Goal: Complete application form

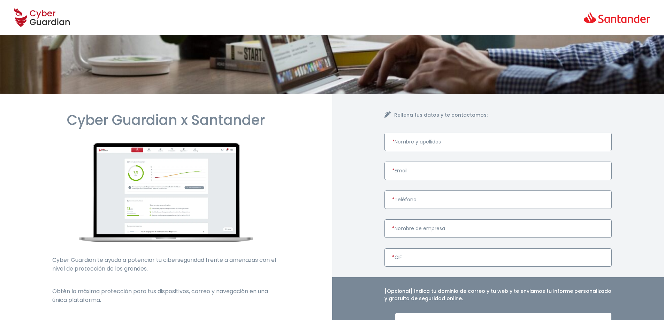
click at [462, 133] on input "* Nombre y apellidos" at bounding box center [499, 142] width 228 height 18
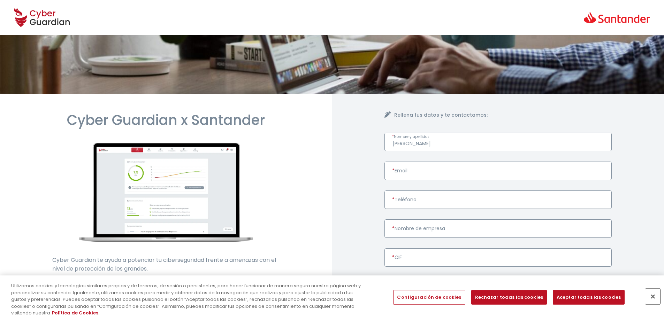
click at [653, 299] on button "Cerrar" at bounding box center [652, 296] width 15 height 15
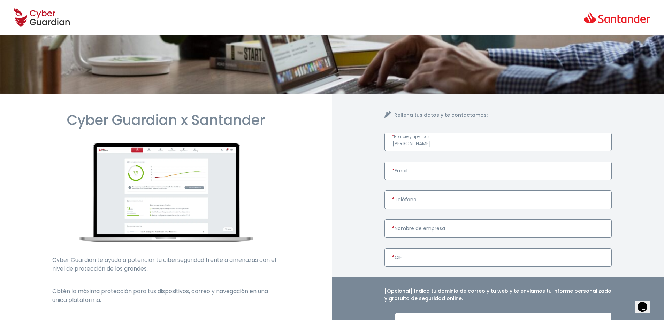
click at [423, 135] on input "Fran" at bounding box center [499, 142] width 228 height 18
type input "Frandys Roque"
type input "informatica@lirc.es"
type input "934255354"
type input "CRIL.SL"
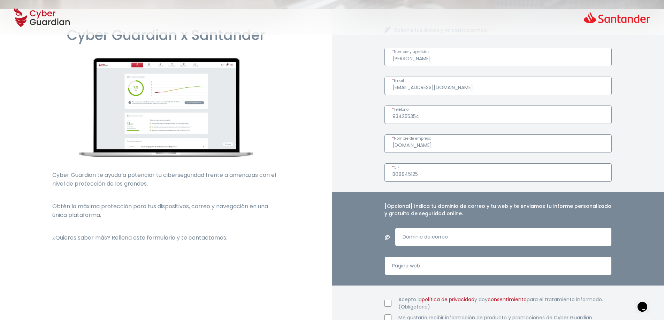
scroll to position [105, 0]
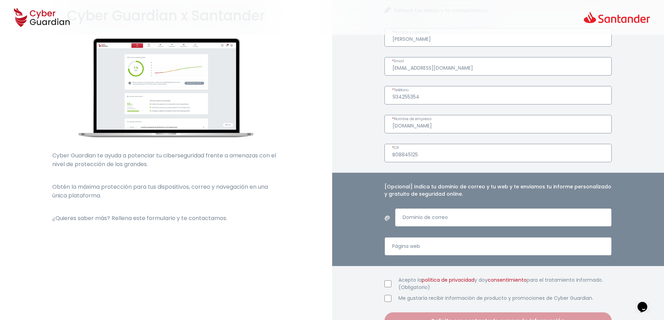
type input "B08845125"
click at [459, 215] on input "Dominio de correo" at bounding box center [503, 217] width 217 height 18
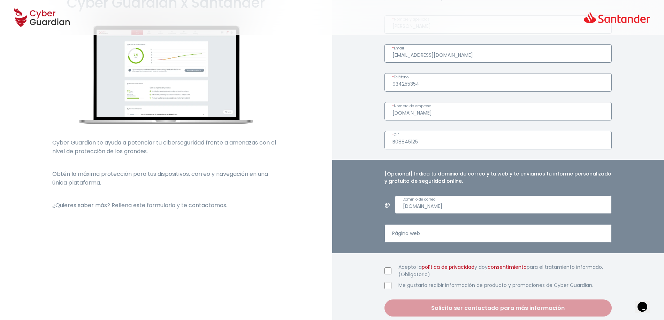
scroll to position [139, 0]
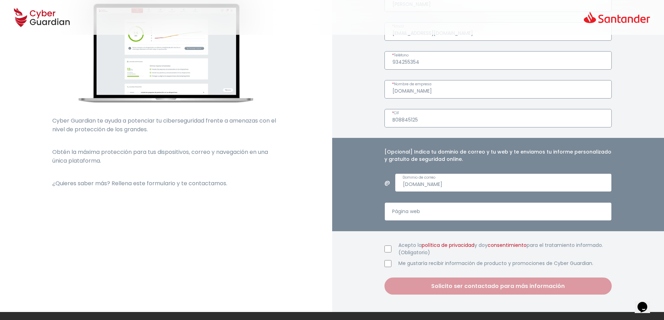
type input "lirc.es"
click at [443, 205] on input "Página web" at bounding box center [499, 212] width 228 height 18
click at [389, 243] on div "Acepto la política de privacidad y doy consentimiento para el tratamiento infor…" at bounding box center [499, 254] width 228 height 25
click at [386, 246] on input "Acepto la política de privacidad y doy consentimiento para el tratamiento infor…" at bounding box center [388, 249] width 7 height 7
checkbox input "true"
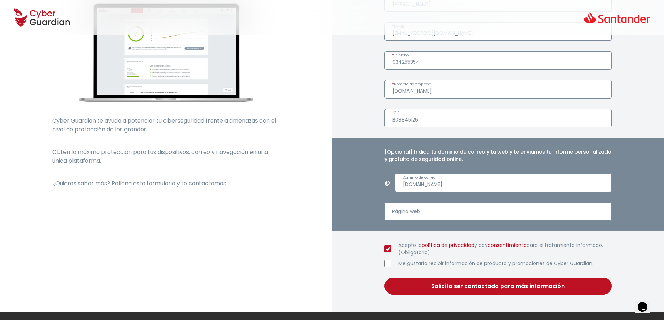
click at [388, 242] on div "Acepto la política de privacidad y doy consentimiento para el tratamiento infor…" at bounding box center [499, 249] width 228 height 15
click at [388, 244] on div "Acepto la política de privacidad y doy consentimiento para el tratamiento infor…" at bounding box center [499, 254] width 228 height 25
click at [388, 260] on input "Me gustaría recibir información de producto y promociones de Cyber Guardian." at bounding box center [388, 263] width 7 height 7
checkbox input "true"
click at [427, 206] on input "Página web" at bounding box center [499, 212] width 228 height 18
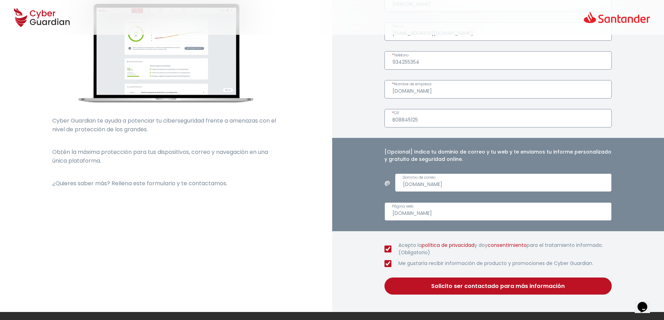
type input "crilsl.org"
click at [557, 278] on button "Solicito ser contactado para más información" at bounding box center [499, 286] width 228 height 17
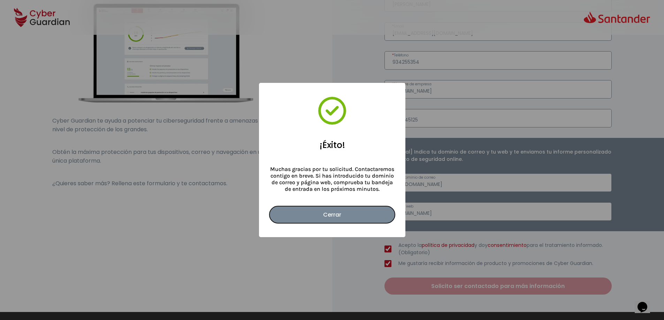
click at [325, 213] on button "Cerrar" at bounding box center [333, 214] width 126 height 17
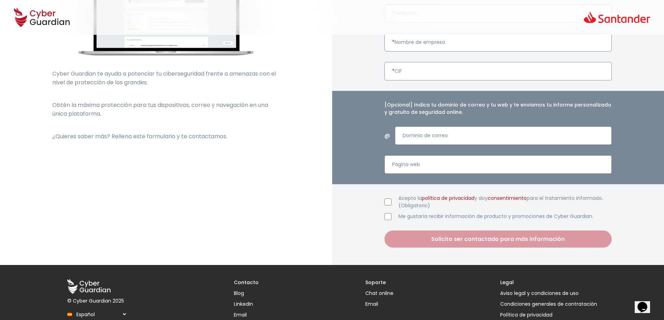
scroll to position [187, 0]
